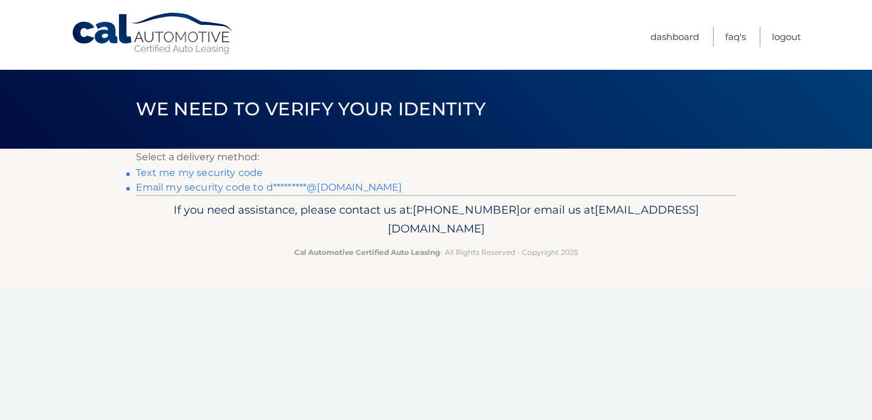
click at [231, 191] on link "Email my security code to d*********@[DOMAIN_NAME]" at bounding box center [269, 187] width 266 height 12
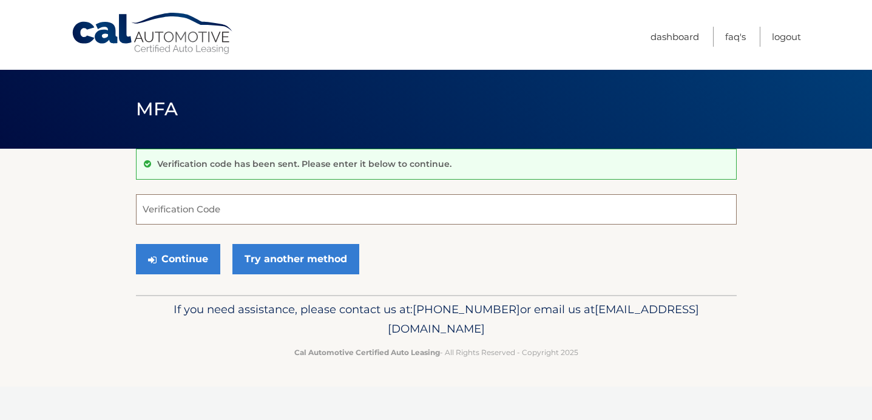
click at [216, 209] on input "Verification Code" at bounding box center [436, 209] width 601 height 30
type input "385437"
click at [175, 262] on button "Continue" at bounding box center [178, 259] width 84 height 30
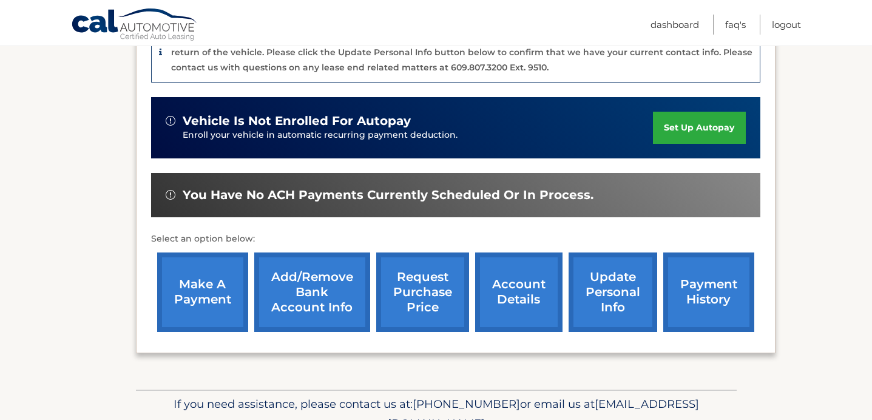
scroll to position [390, 0]
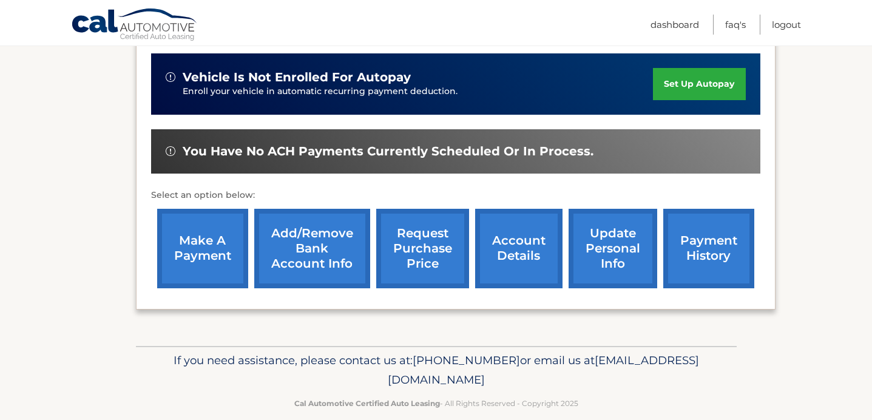
click at [522, 224] on link "account details" at bounding box center [518, 248] width 87 height 79
click at [508, 223] on link "account details" at bounding box center [518, 248] width 87 height 79
click at [509, 237] on link "account details" at bounding box center [518, 248] width 87 height 79
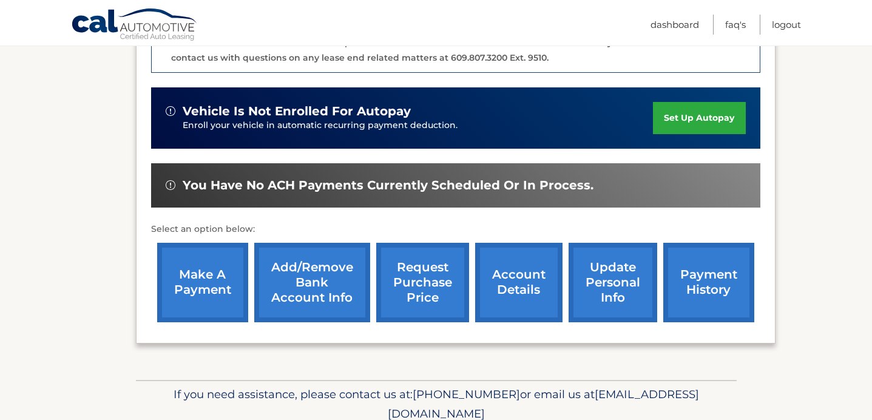
scroll to position [377, 0]
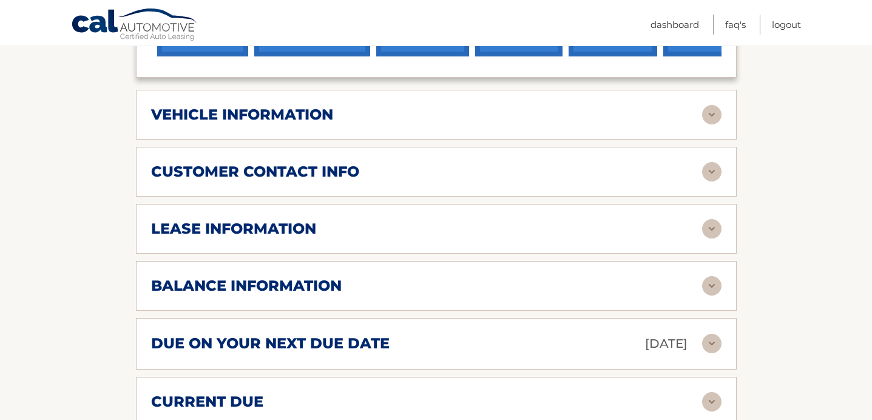
scroll to position [565, 0]
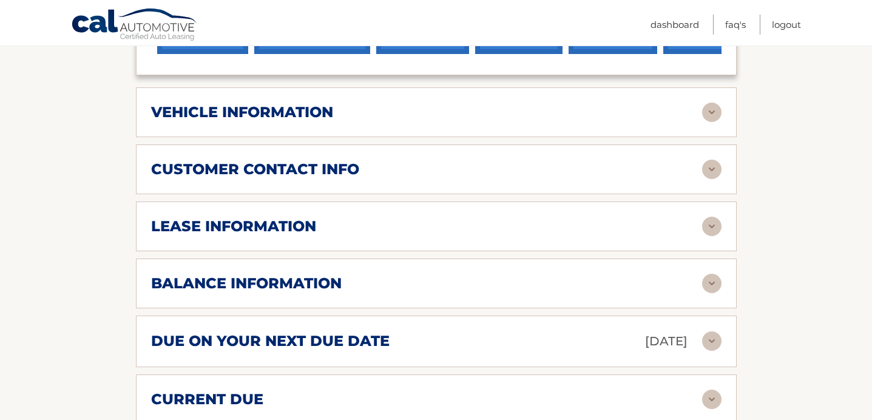
click at [471, 331] on div "due on your next due date Sep 07, 2025" at bounding box center [426, 341] width 551 height 21
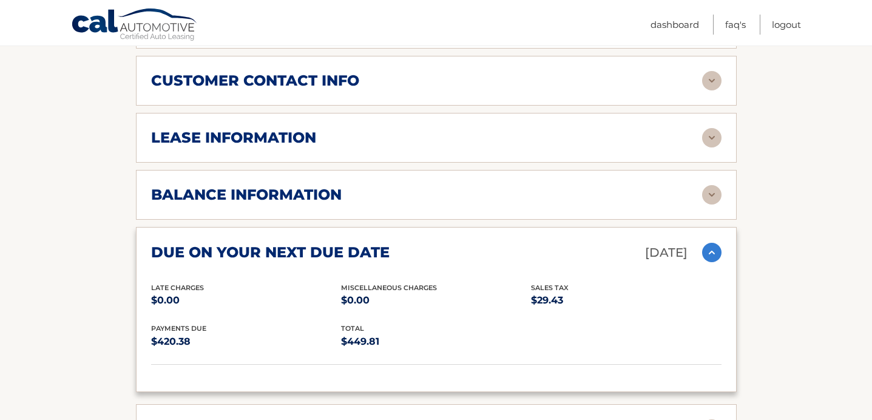
scroll to position [653, 0]
click at [481, 186] on div "balance information" at bounding box center [426, 195] width 551 height 18
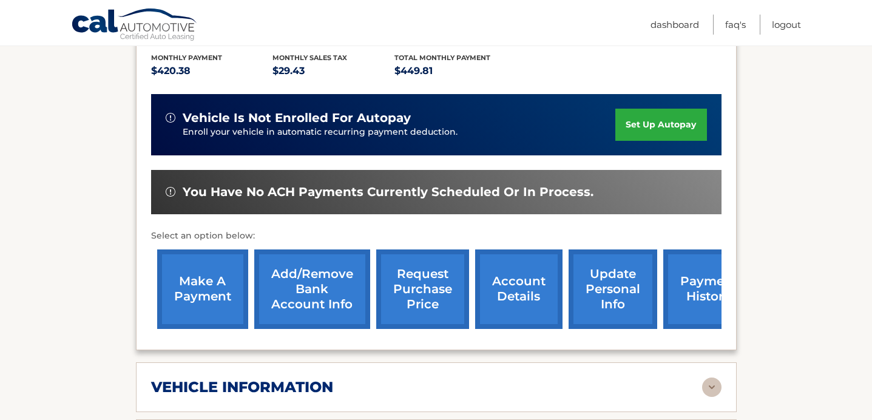
scroll to position [282, 0]
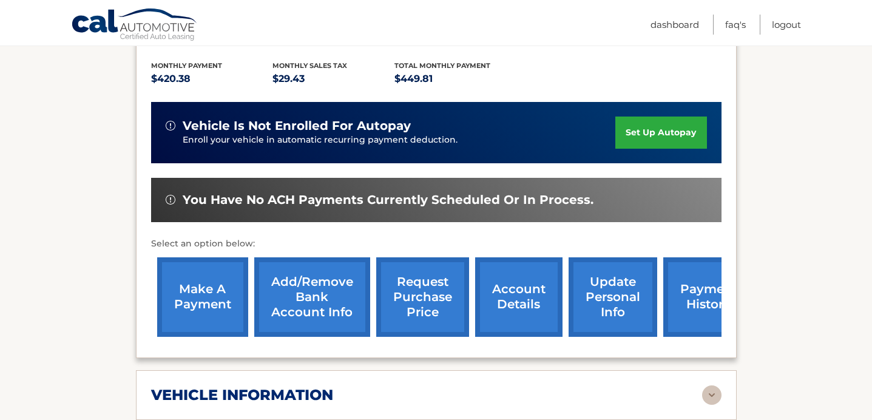
click at [194, 271] on link "make a payment" at bounding box center [202, 296] width 91 height 79
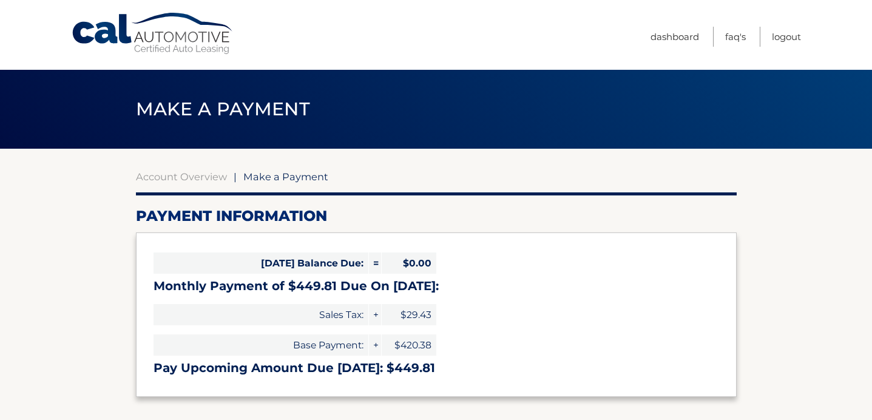
select select "MTk4ZDBlNmUtM2FiNy00NmNkLTg4ZTItNDYxNWQxYWQzNGI2"
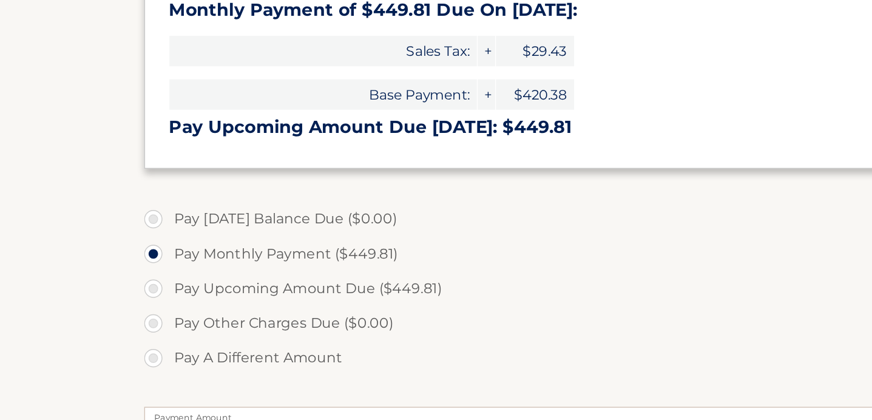
scroll to position [154, 0]
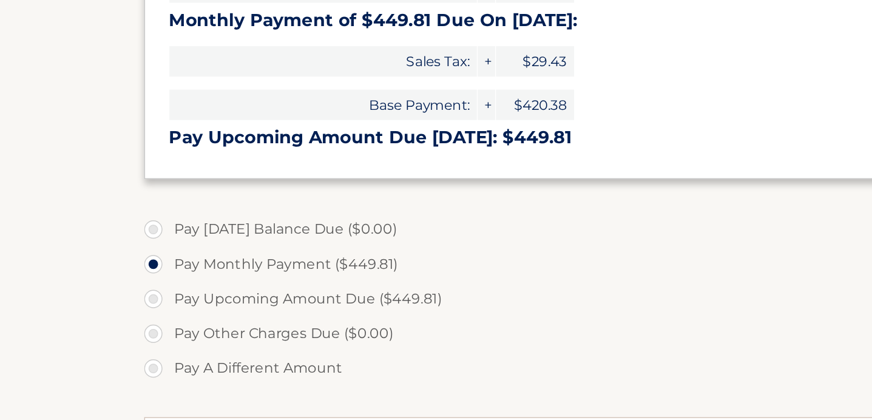
click at [141, 329] on label "Pay Upcoming Amount Due ($449.81)" at bounding box center [436, 326] width 601 height 24
click at [141, 329] on input "Pay Upcoming Amount Due ($449.81)" at bounding box center [147, 323] width 12 height 19
radio input "true"
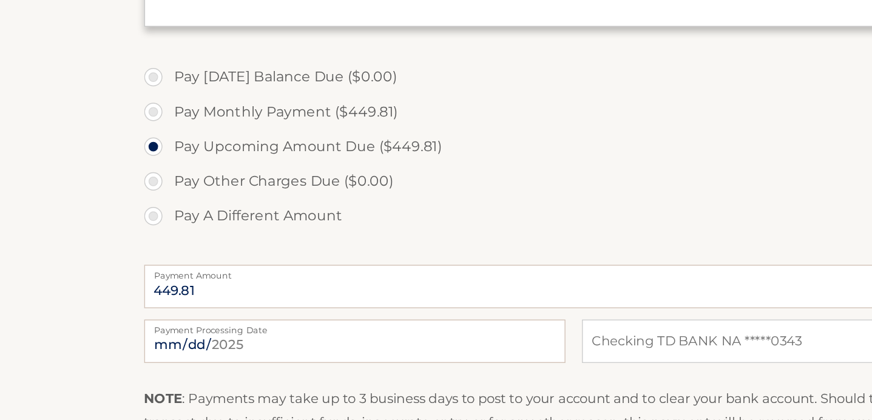
scroll to position [254, 0]
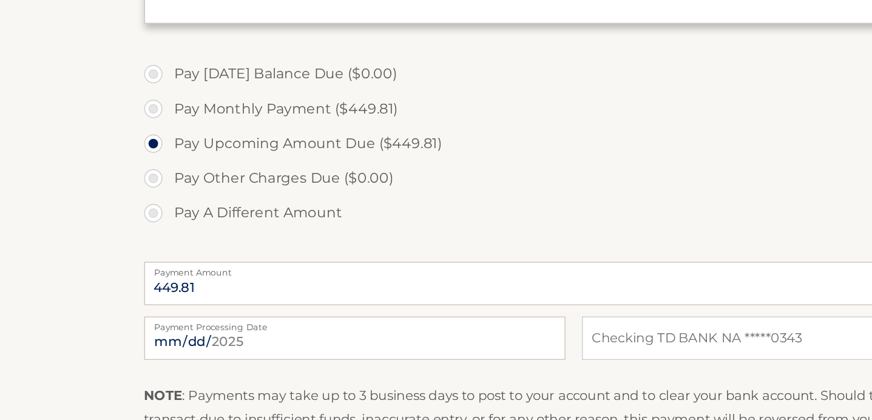
click at [145, 201] on label "Pay Monthly Payment ($449.81)" at bounding box center [436, 202] width 601 height 24
click at [145, 201] on input "Pay Monthly Payment ($449.81)" at bounding box center [147, 199] width 12 height 19
radio input "true"
click at [159, 360] on input "2025-08-09" at bounding box center [283, 362] width 294 height 30
click at [220, 368] on input "2025-08-09" at bounding box center [283, 362] width 294 height 30
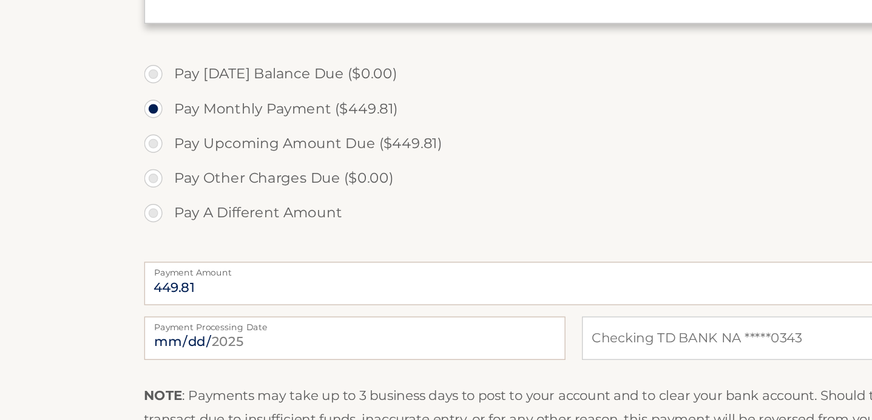
click at [143, 226] on label "Pay Upcoming Amount Due ($449.81)" at bounding box center [436, 226] width 601 height 24
click at [143, 226] on input "Pay Upcoming Amount Due ($449.81)" at bounding box center [147, 223] width 12 height 19
radio input "true"
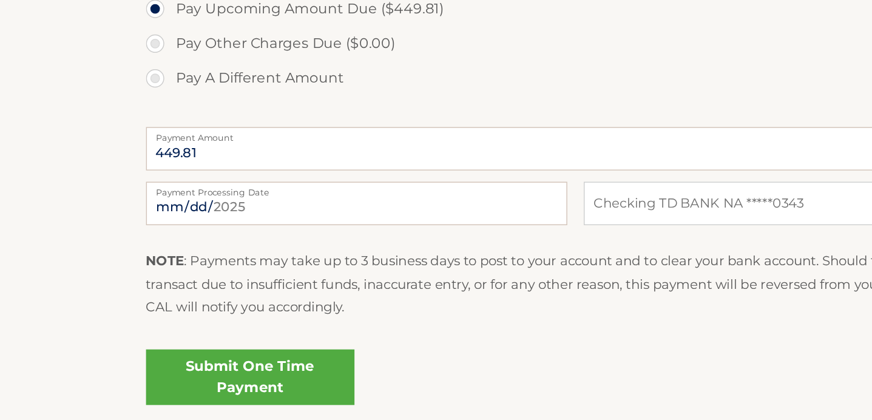
scroll to position [351, 0]
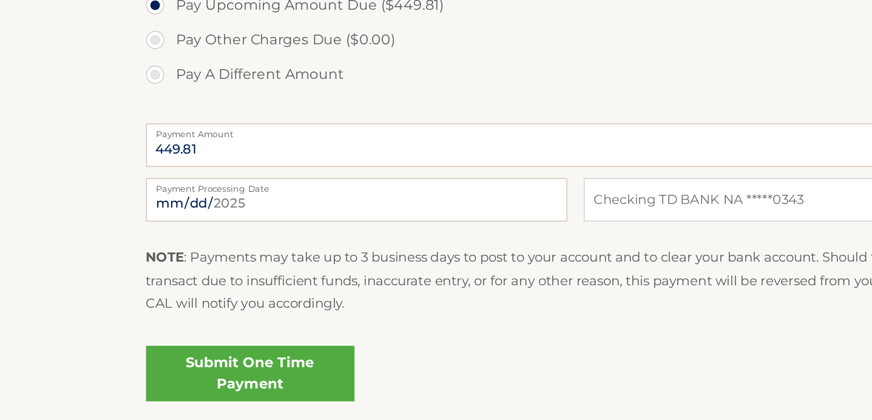
click at [184, 382] on link "Submit One Time Payment" at bounding box center [209, 387] width 146 height 39
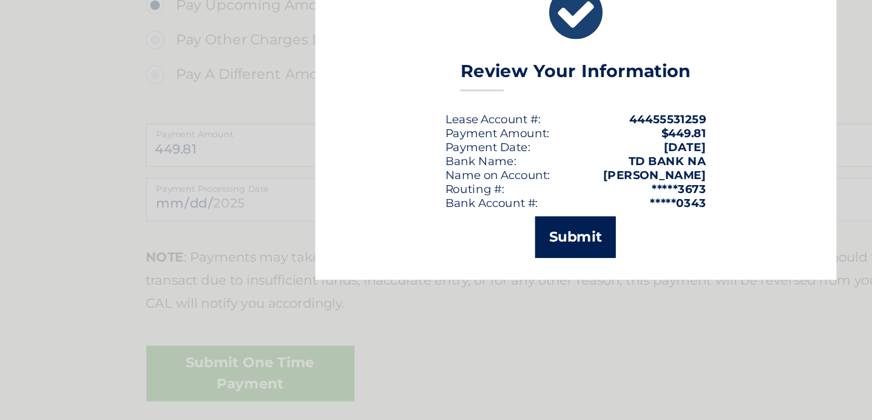
click at [438, 293] on button "Submit" at bounding box center [436, 291] width 56 height 29
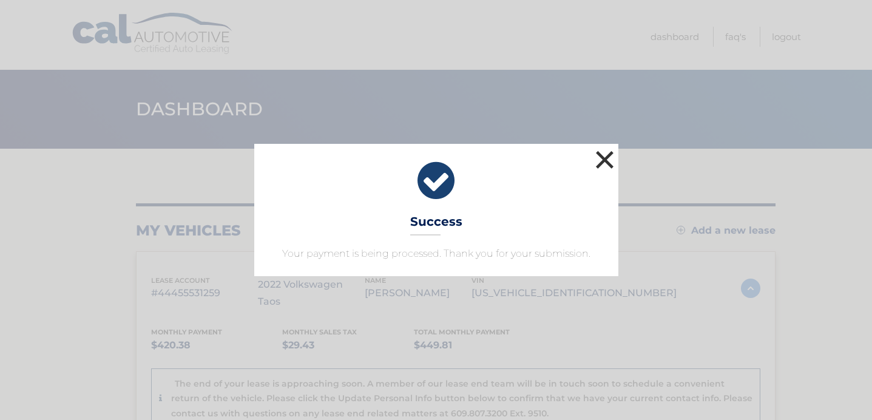
click at [607, 164] on button "×" at bounding box center [605, 159] width 24 height 24
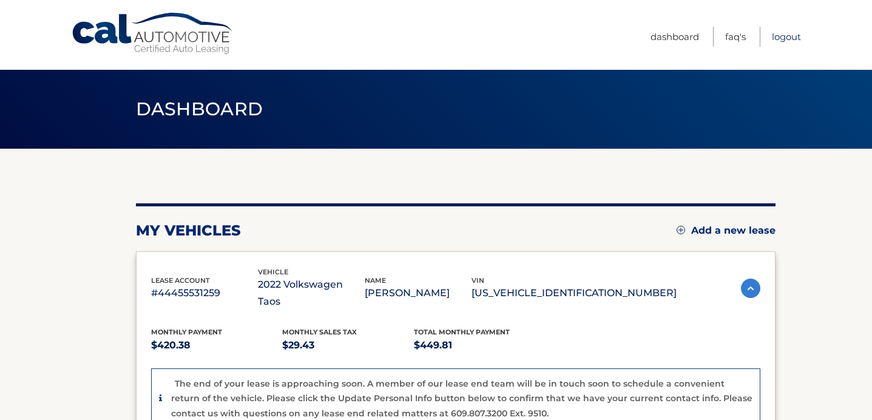
click at [786, 35] on link "Logout" at bounding box center [786, 37] width 29 height 20
